Goal: Information Seeking & Learning: Learn about a topic

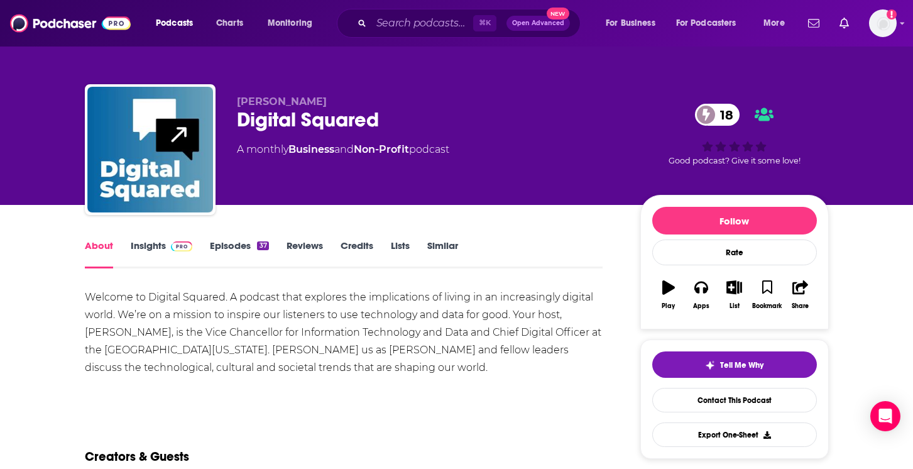
scroll to position [6, 0]
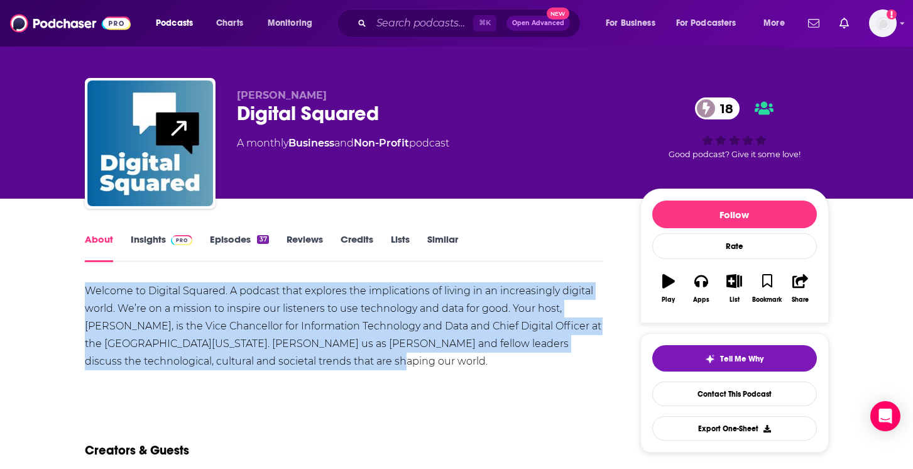
drag, startPoint x: 307, startPoint y: 368, endPoint x: 68, endPoint y: 286, distance: 252.4
copy div "Welcome to Digital Squared. A podcast that explores the implications of living …"
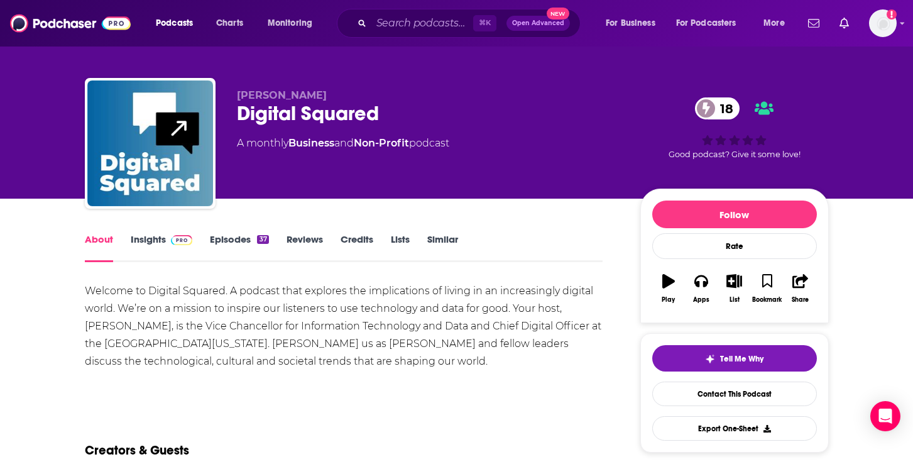
click at [170, 316] on div "Welcome to Digital Squared. A podcast that explores the implications of living …" at bounding box center [344, 326] width 518 height 88
click at [145, 243] on link "Insights" at bounding box center [162, 247] width 62 height 29
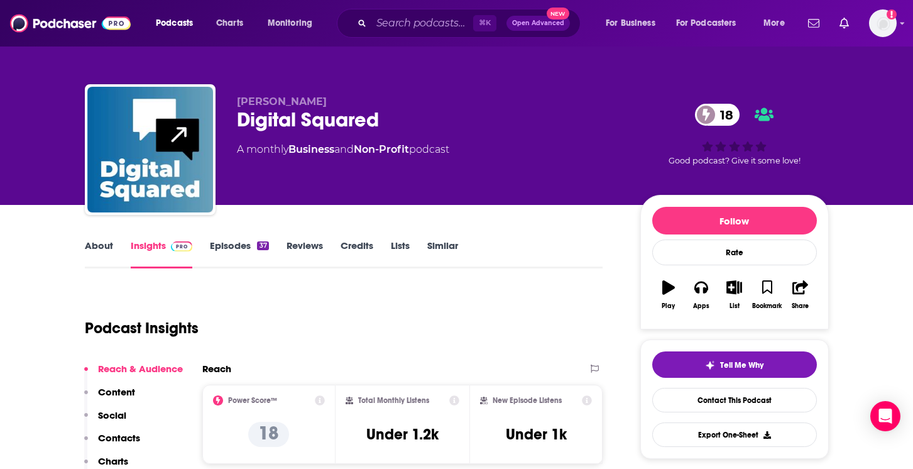
scroll to position [136, 0]
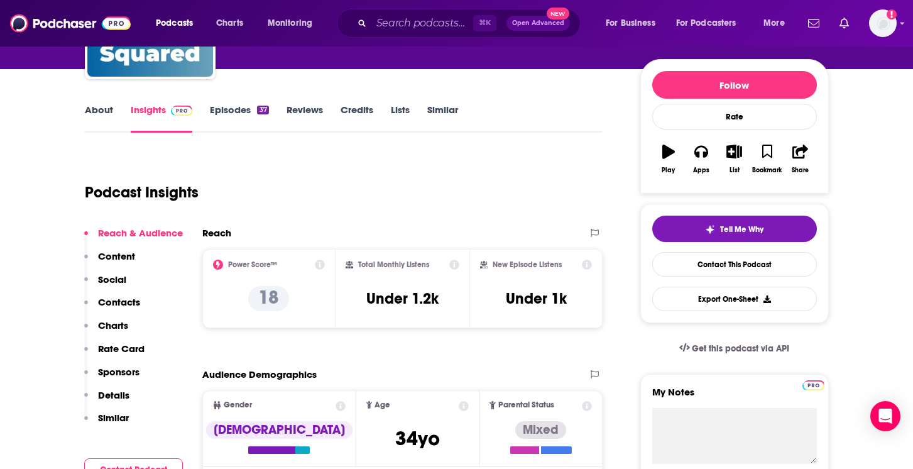
click at [225, 125] on link "Episodes 37" at bounding box center [239, 118] width 58 height 29
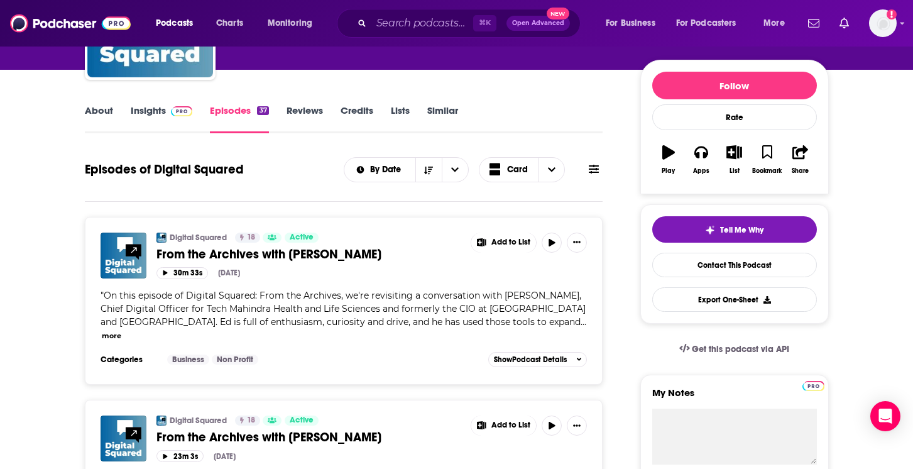
scroll to position [143, 0]
